Goal: Transaction & Acquisition: Subscribe to service/newsletter

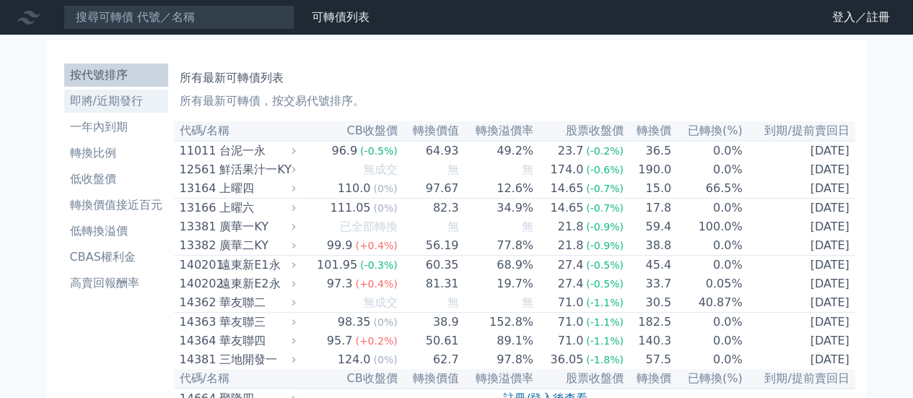
click at [139, 109] on li "即將/近期發行" at bounding box center [116, 100] width 104 height 17
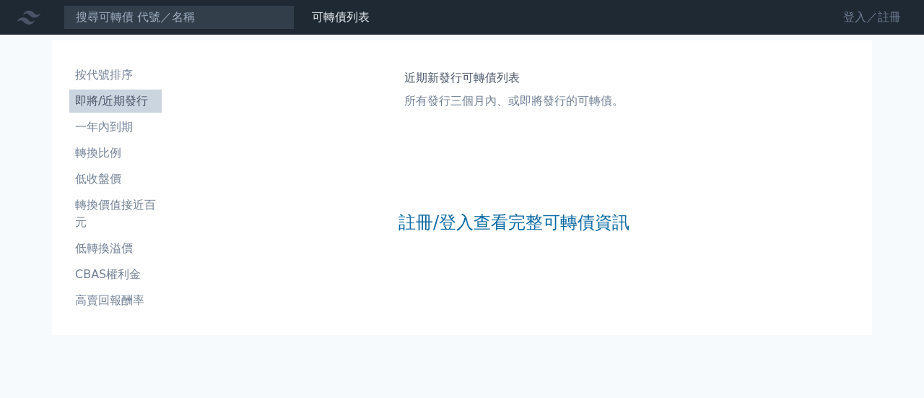
click at [853, 14] on link "登入／註冊" at bounding box center [872, 17] width 81 height 23
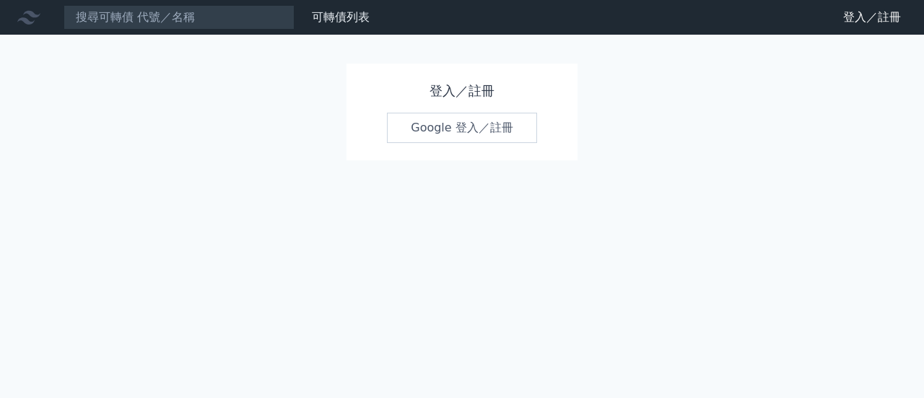
click at [429, 124] on link "Google 登入／註冊" at bounding box center [462, 128] width 150 height 30
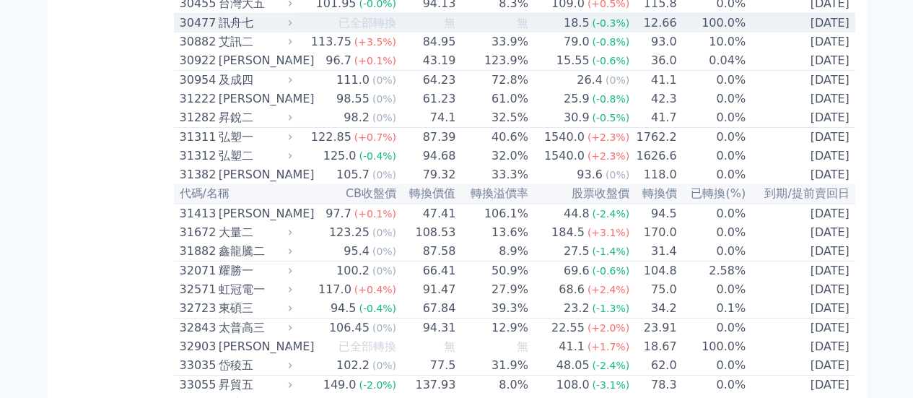
scroll to position [4673, 0]
